Goal: Task Accomplishment & Management: Use online tool/utility

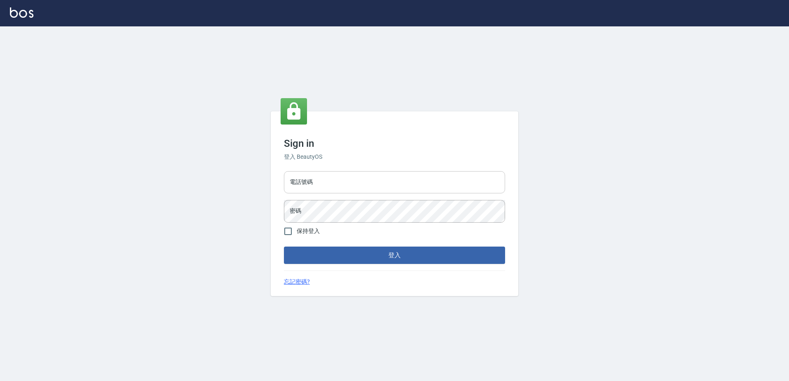
click at [335, 185] on input "電話號碼" at bounding box center [394, 182] width 221 height 22
type input "0426865599"
click at [284, 247] on button "登入" at bounding box center [394, 255] width 221 height 17
